Goal: Information Seeking & Learning: Check status

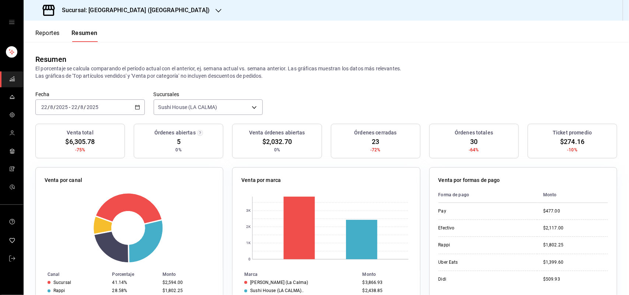
click at [407, 173] on div "Venta por marca 0 1K 2K 3K Marca Monto Genki Poke (La Calma) $3,866.93 Sushi Ho…" at bounding box center [326, 244] width 188 height 155
